Goal: Information Seeking & Learning: Check status

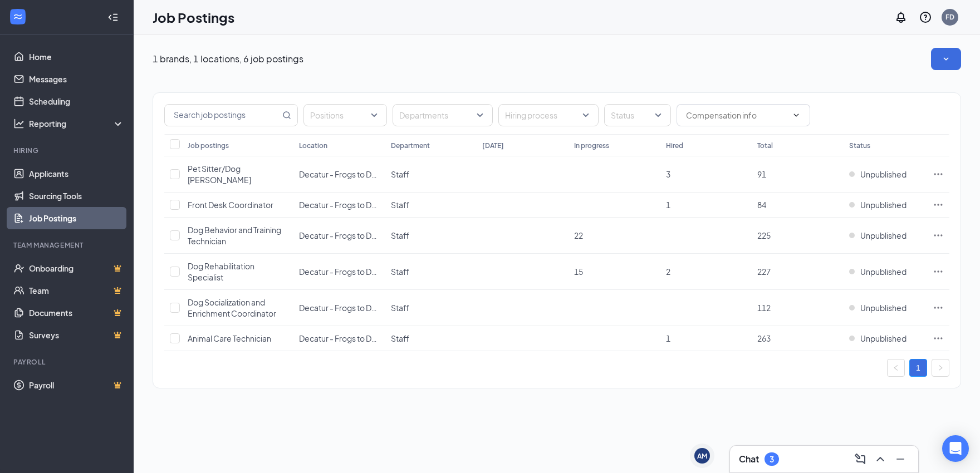
click at [773, 458] on div "3" at bounding box center [771, 459] width 4 height 9
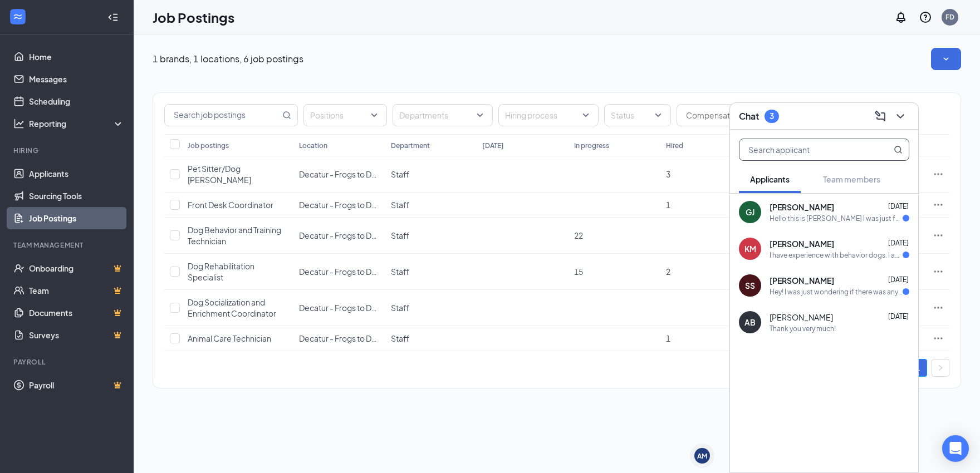
click at [790, 145] on input "text" at bounding box center [805, 149] width 132 height 21
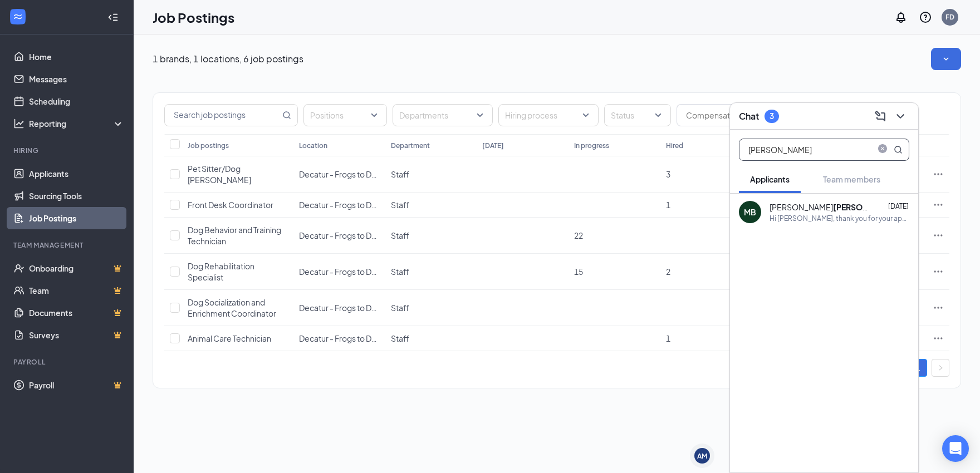
type input "buckley"
click at [818, 215] on div "Hi Michael Buckley, thank you for your application. We have received it and wil…" at bounding box center [839, 218] width 140 height 9
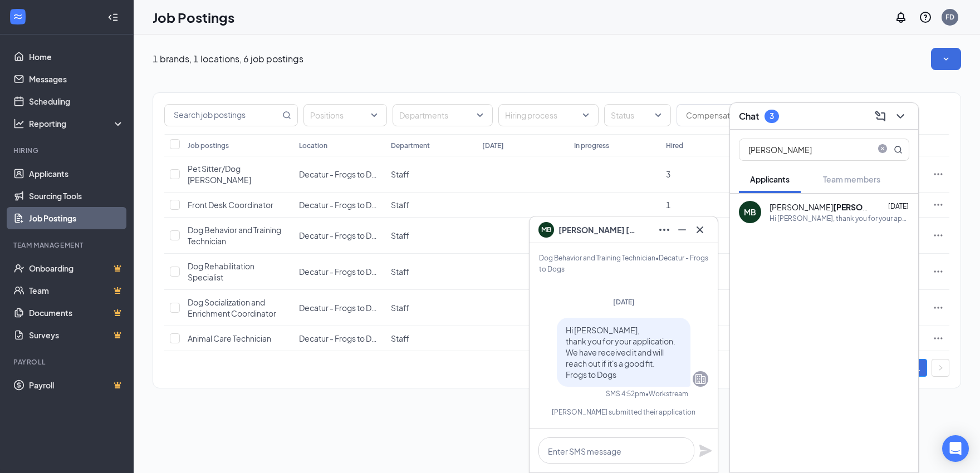
click at [665, 230] on icon "Ellipses" at bounding box center [664, 230] width 10 height 2
click at [703, 259] on link "View message history" at bounding box center [738, 259] width 149 height 11
